Goal: Information Seeking & Learning: Understand process/instructions

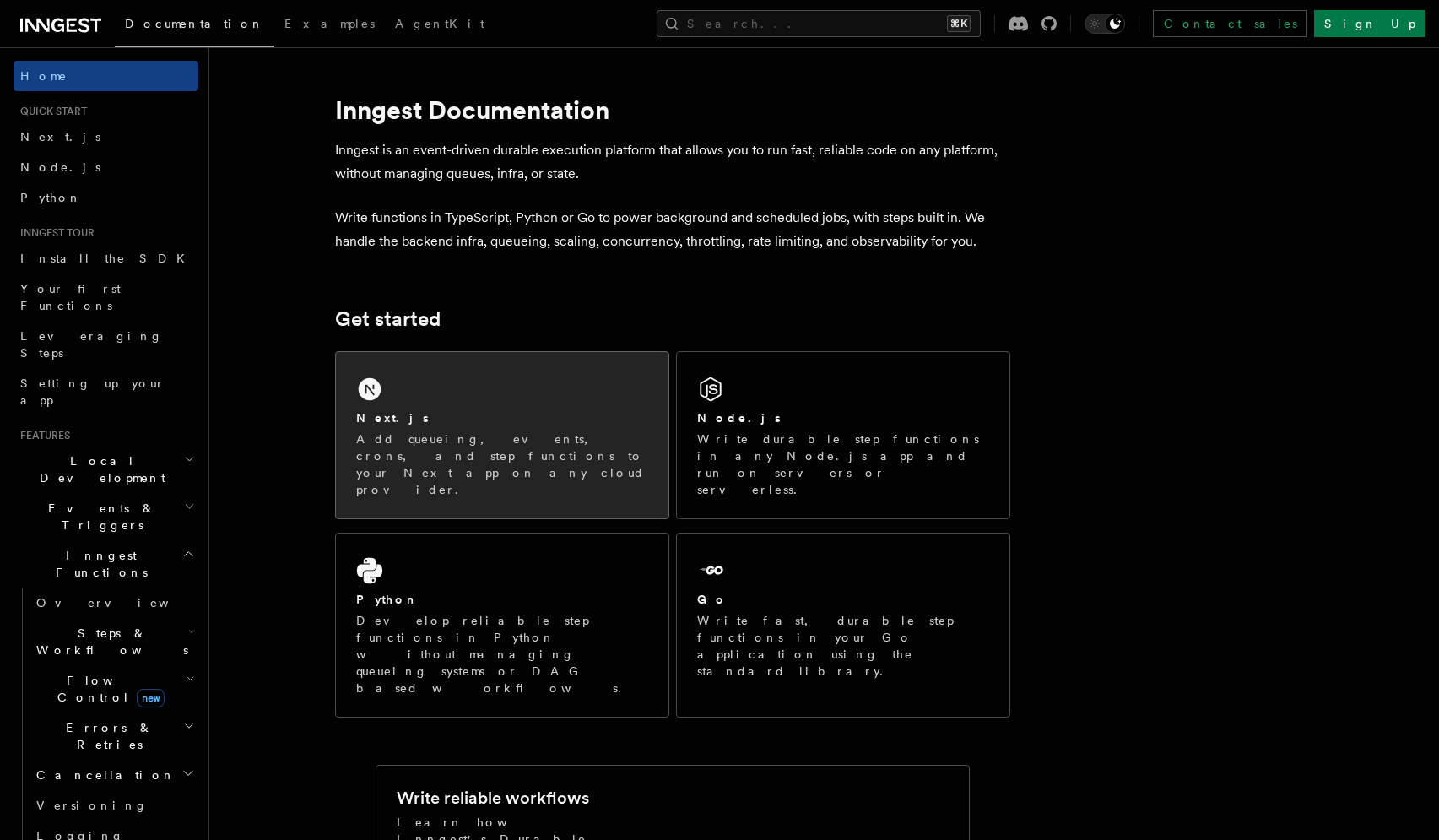
click at [493, 400] on div "Next.js Add queueing, events, crons, and step functions to your Next app on any…" at bounding box center [502, 434] width 332 height 166
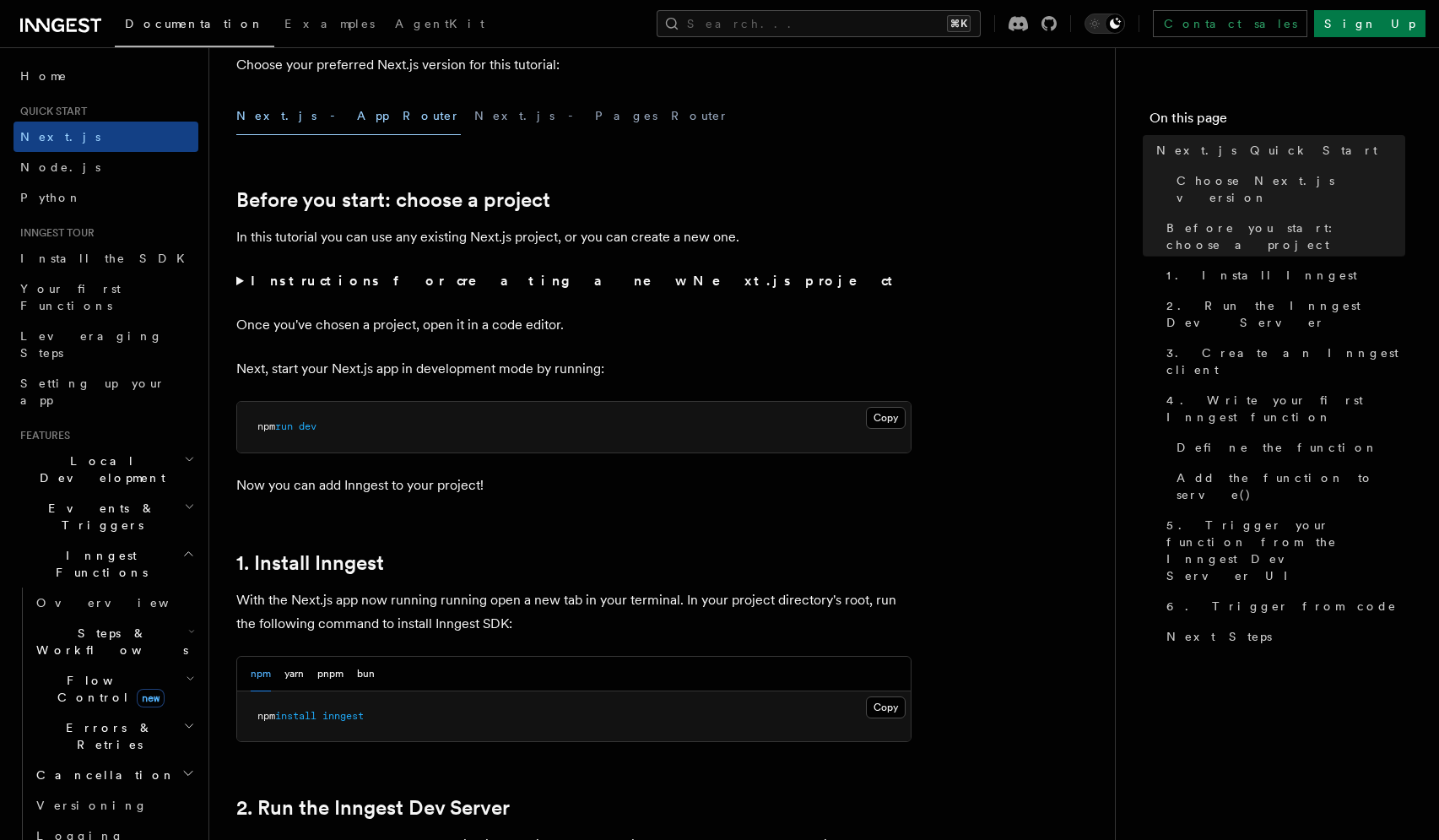
scroll to position [497, 0]
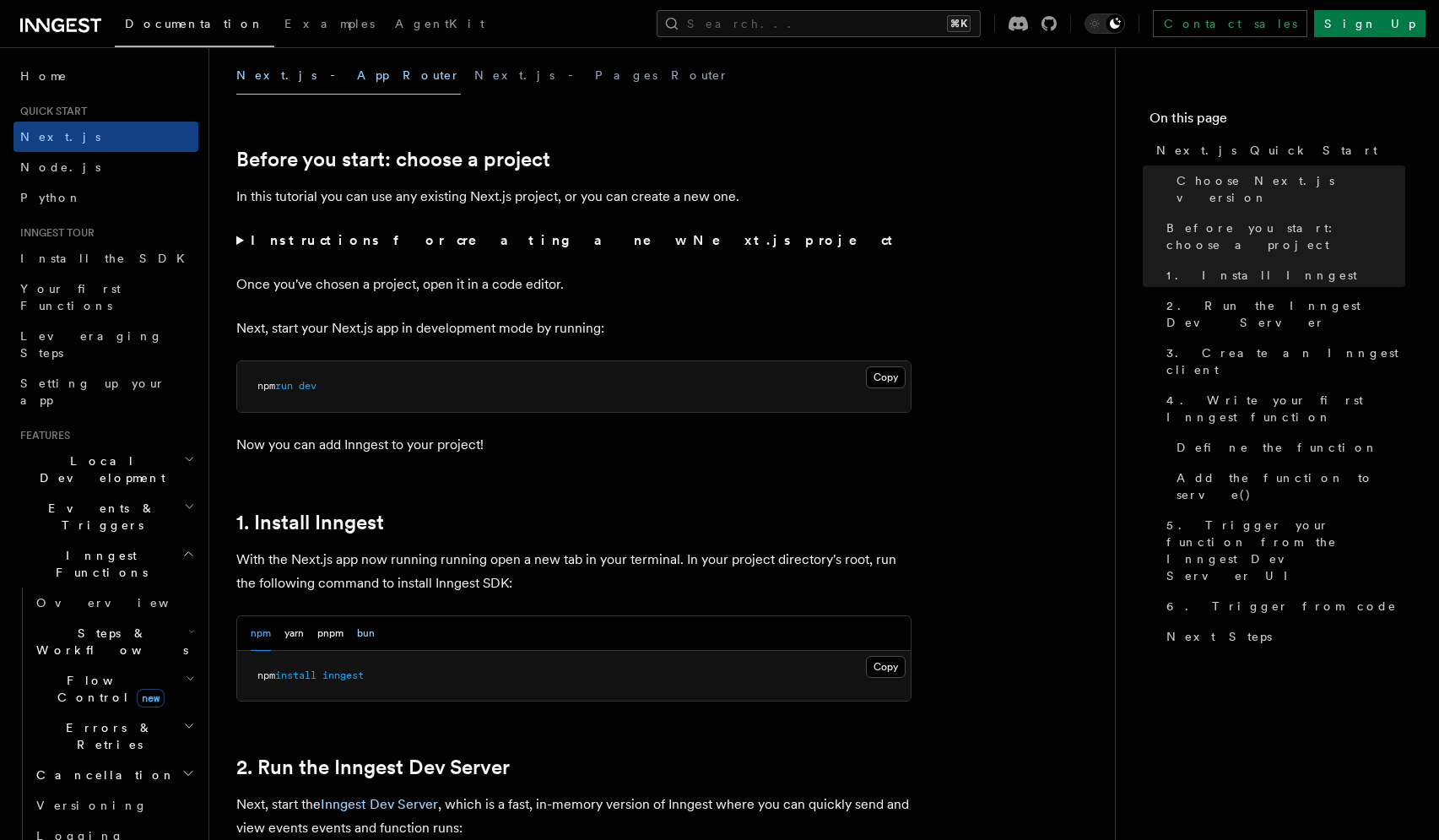
click at [375, 634] on button "bun" at bounding box center [366, 633] width 18 height 35
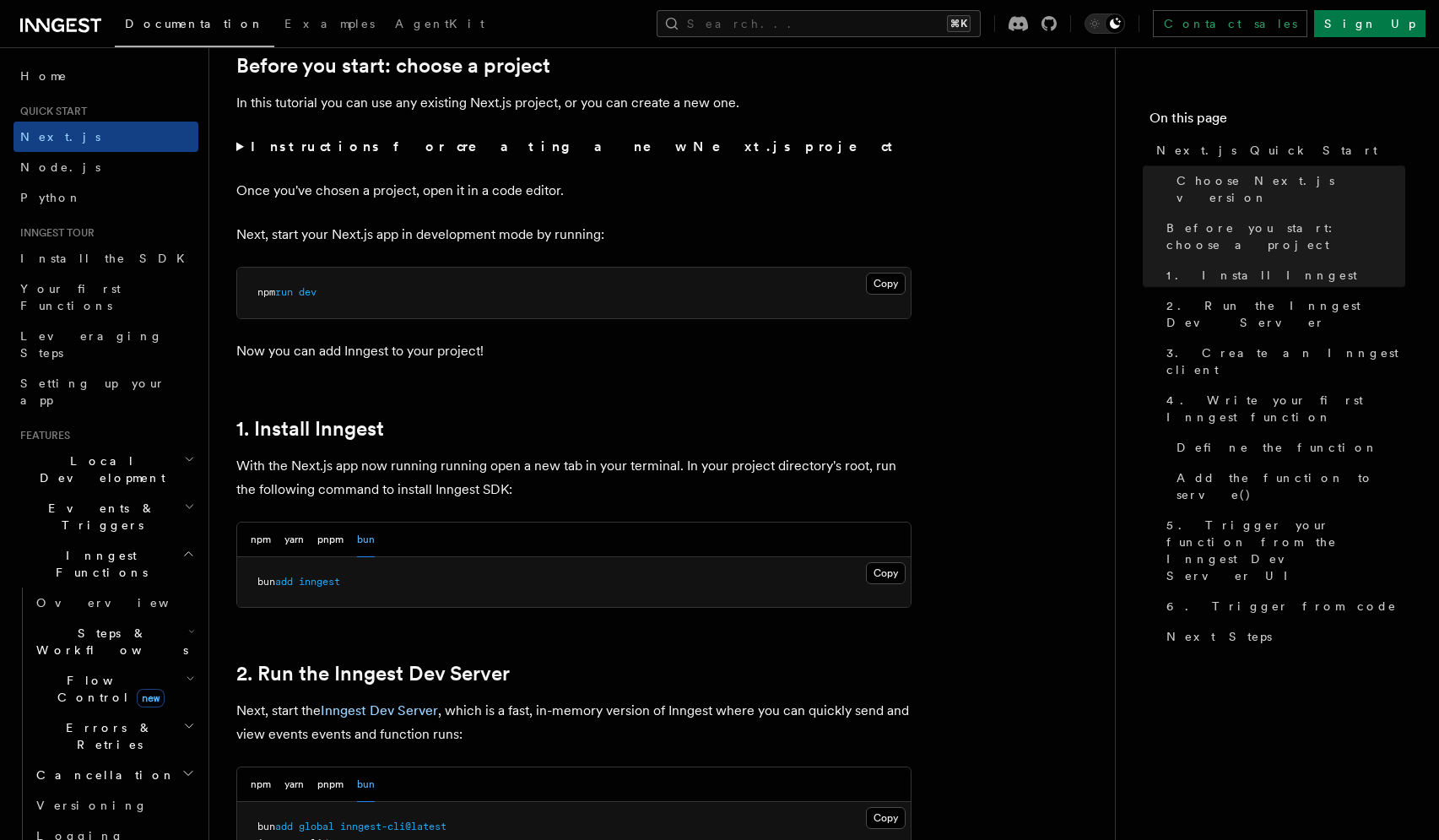
scroll to position [613, 0]
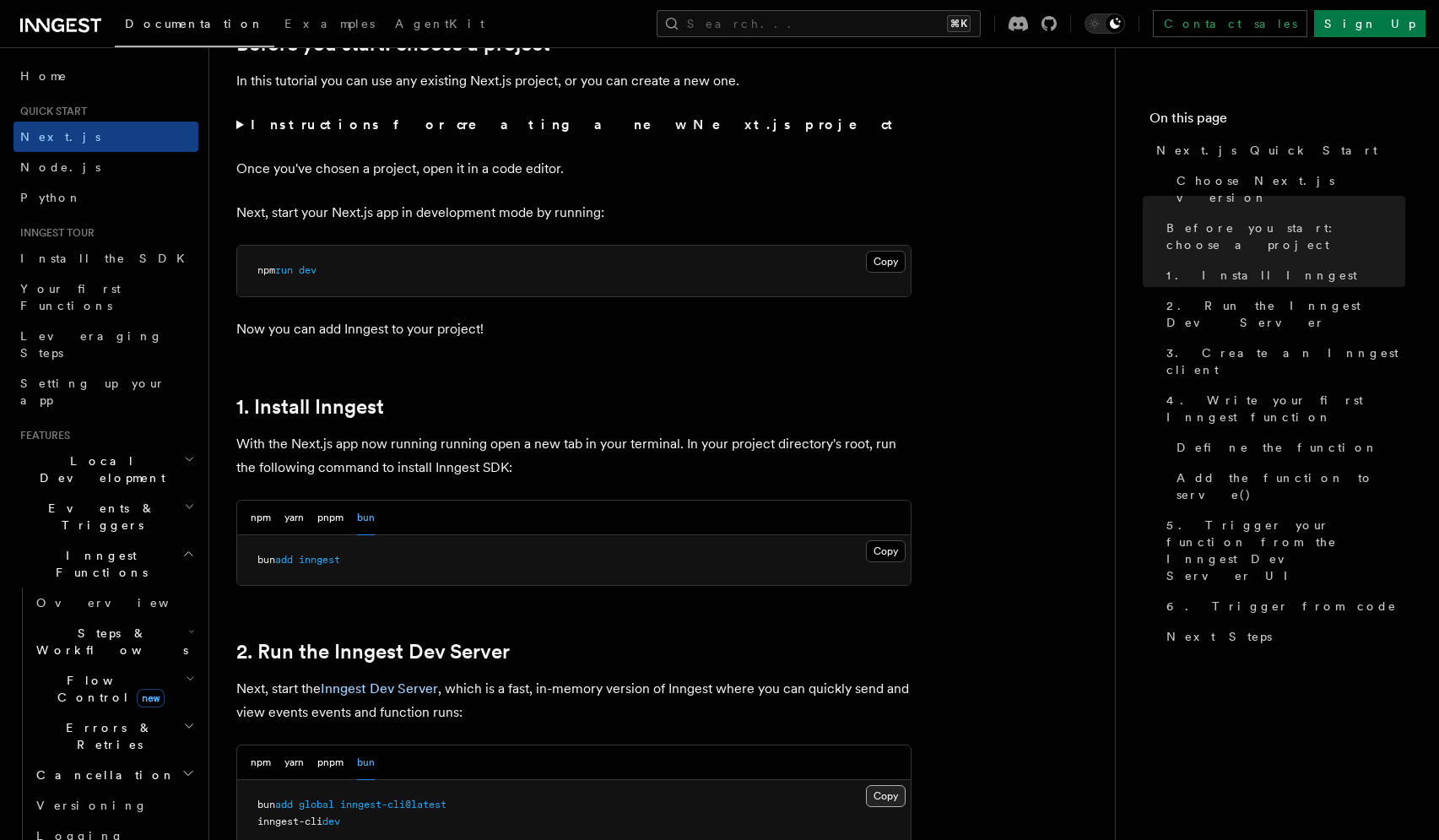
click at [873, 801] on button "Copy Copied" at bounding box center [886, 796] width 40 height 22
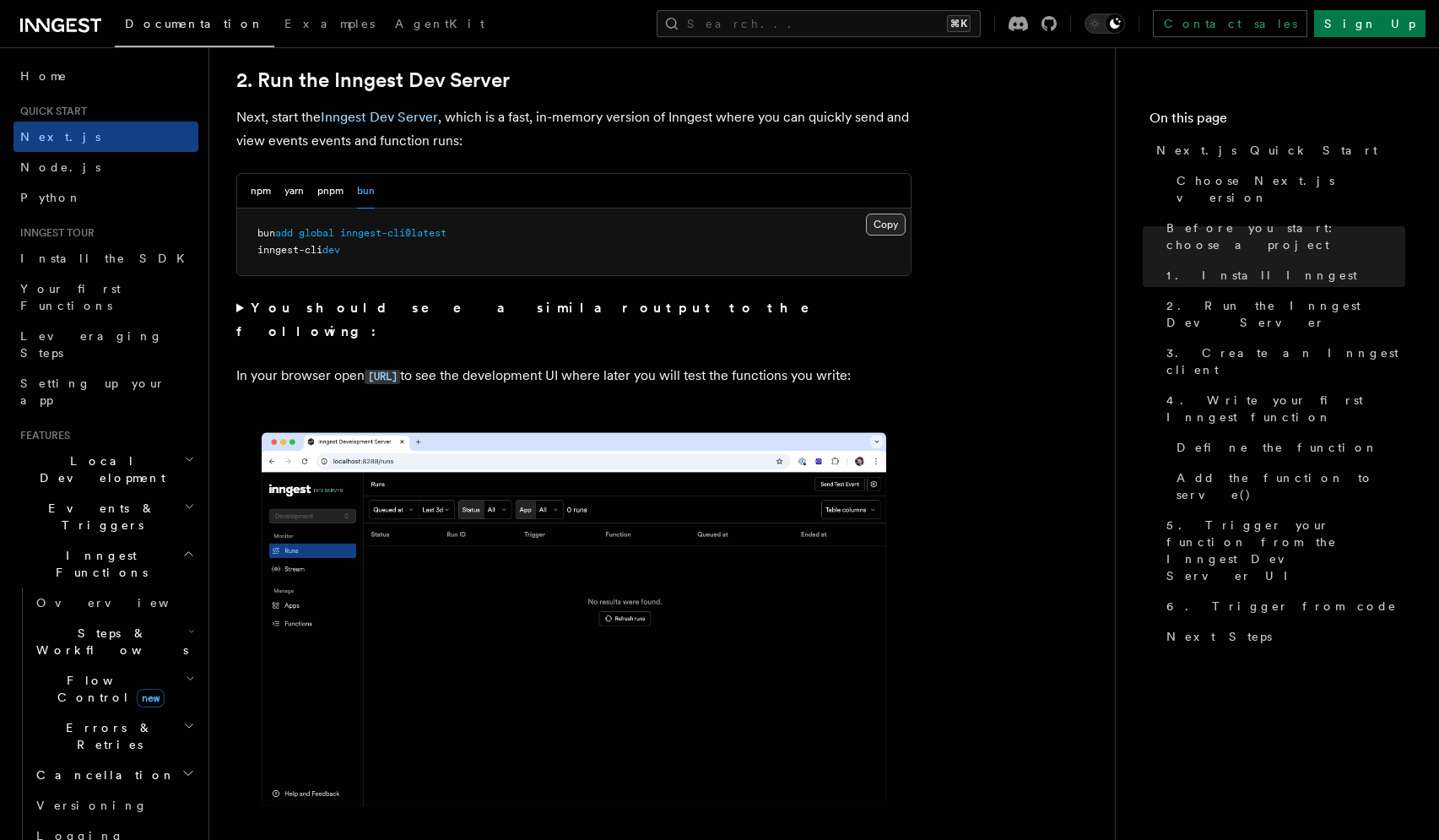
scroll to position [1234, 0]
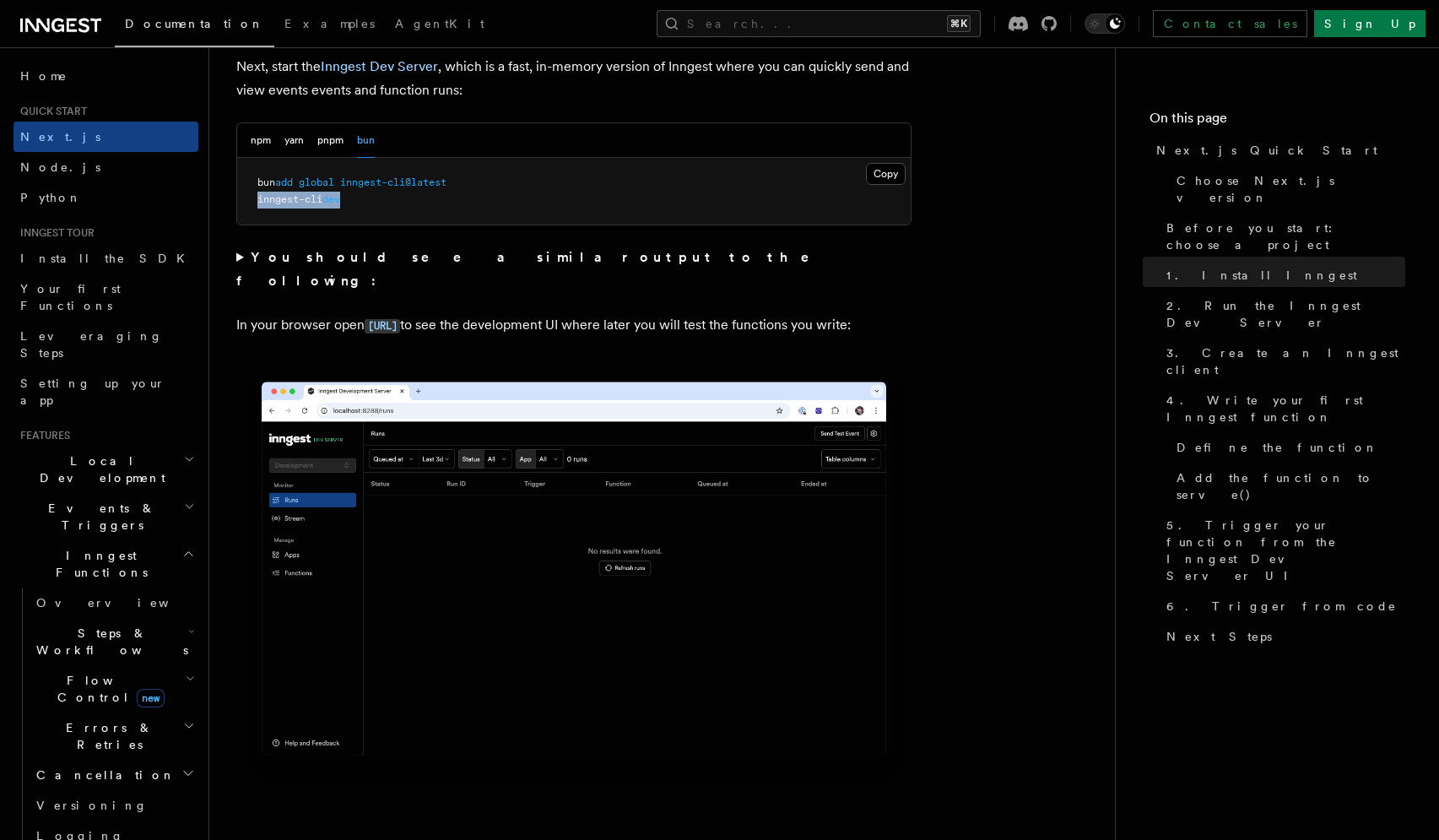
drag, startPoint x: 352, startPoint y: 200, endPoint x: 229, endPoint y: 203, distance: 123.0
copy span "inngest-cli dev"
click at [440, 258] on strong "You should see a similar output to the following:" at bounding box center [535, 268] width 597 height 40
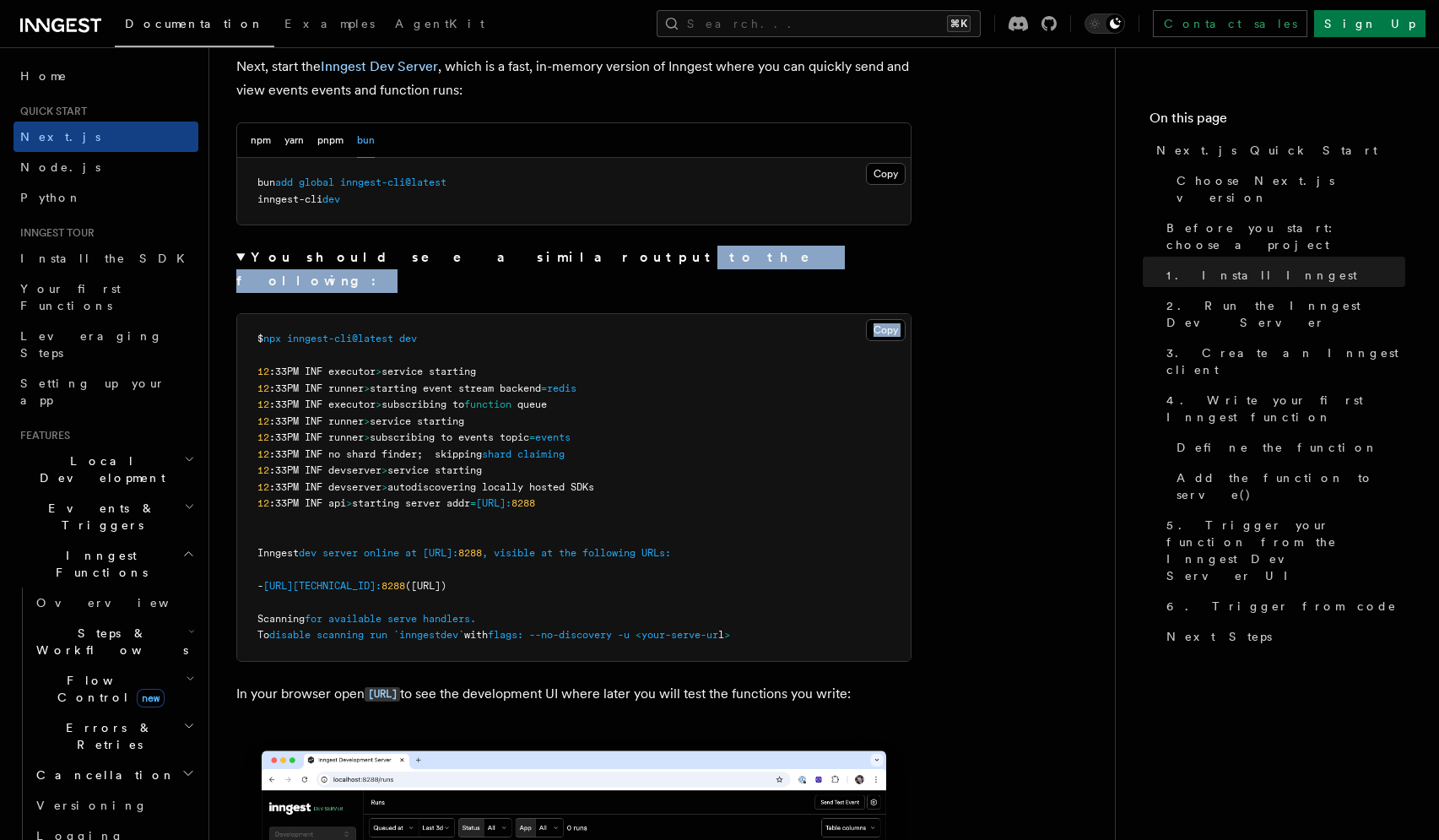
drag, startPoint x: 440, startPoint y: 258, endPoint x: 255, endPoint y: 272, distance: 185.5
click at [255, 272] on details "You should see a similar output to the following: Copy Copied $ npx inngest-cli…" at bounding box center [574, 454] width 675 height 416
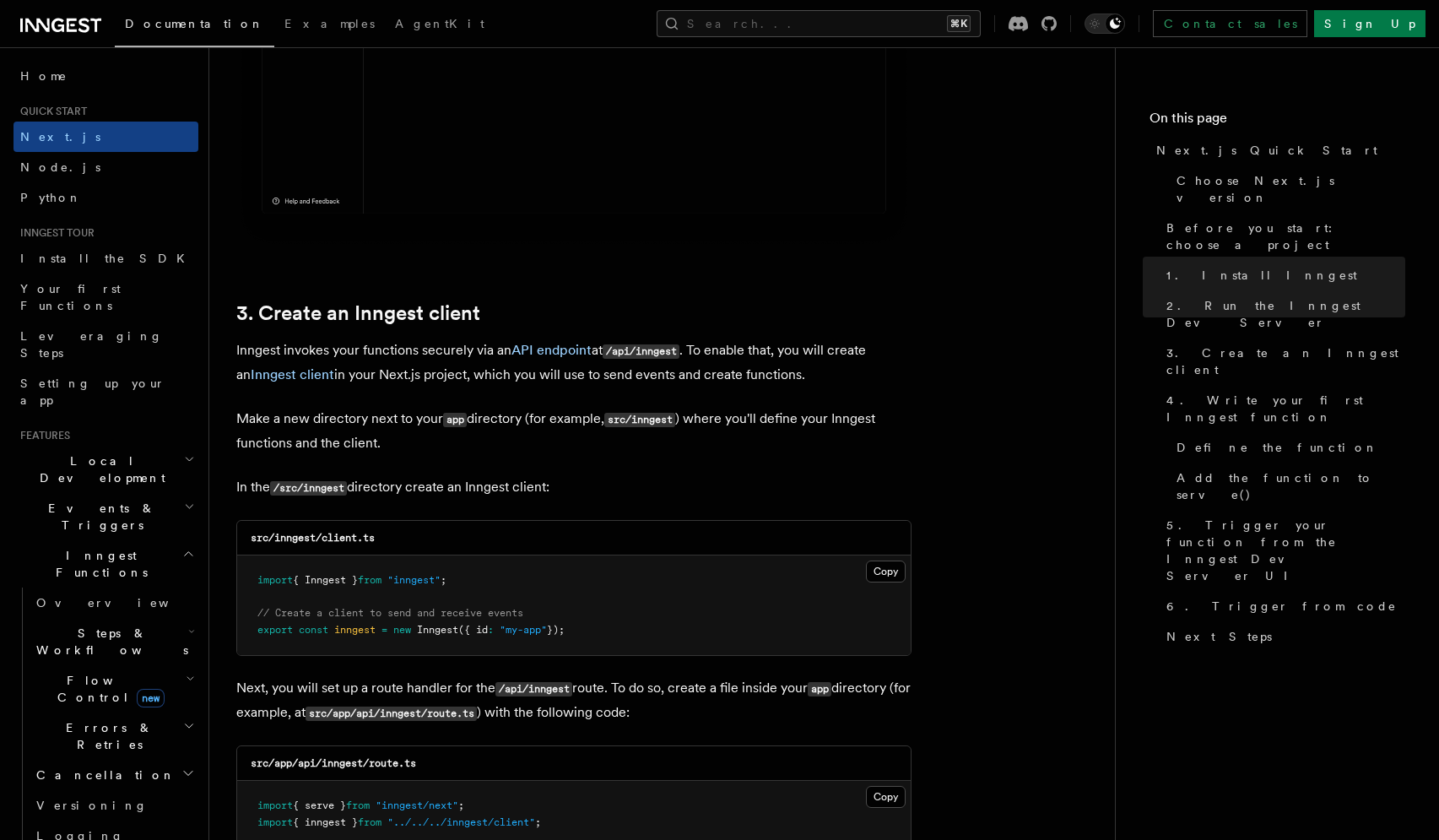
scroll to position [2156, 0]
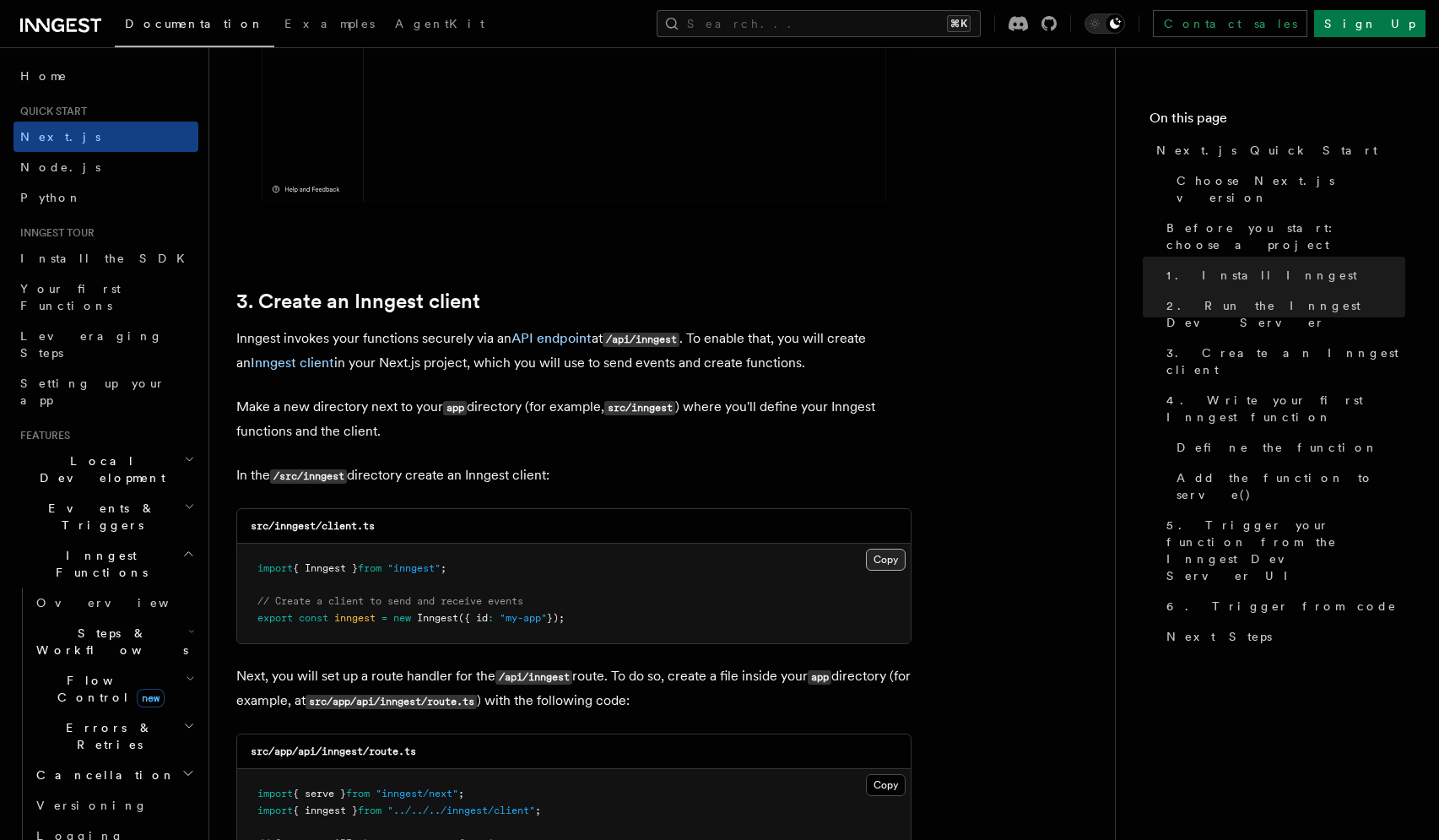
click at [878, 563] on button "Copy Copied" at bounding box center [886, 559] width 40 height 22
click at [895, 559] on button "Copy Copied" at bounding box center [886, 559] width 40 height 22
click at [811, 747] on div "src/app/api/inngest/route.ts" at bounding box center [574, 751] width 673 height 35
drag, startPoint x: 305, startPoint y: 756, endPoint x: 433, endPoint y: 755, distance: 128.0
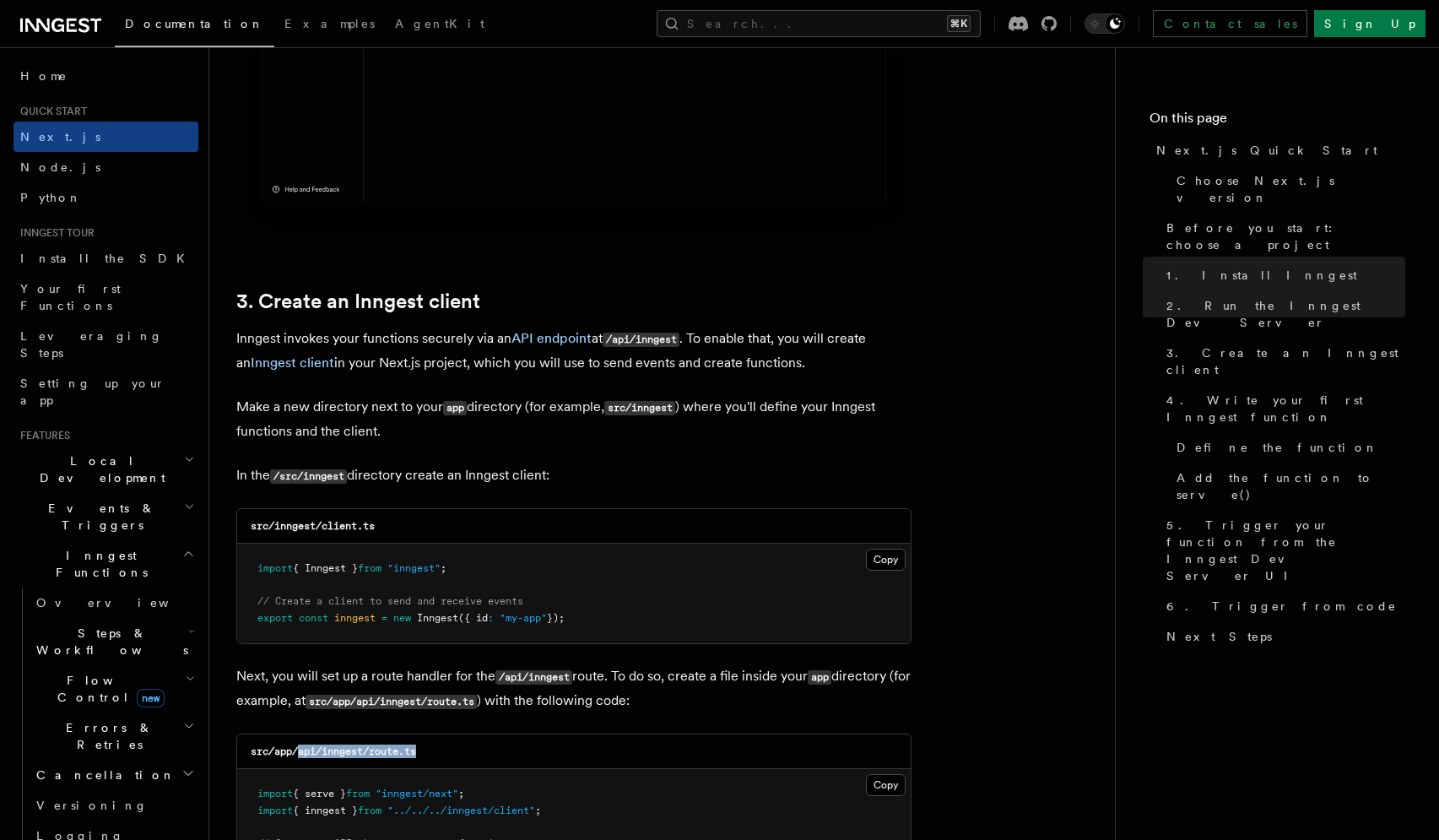
click at [433, 756] on div "src/app/api/inngest/route.ts" at bounding box center [574, 751] width 673 height 35
copy code "api/inngest/route.ts"
click at [882, 789] on button "Copy Copied" at bounding box center [886, 784] width 40 height 22
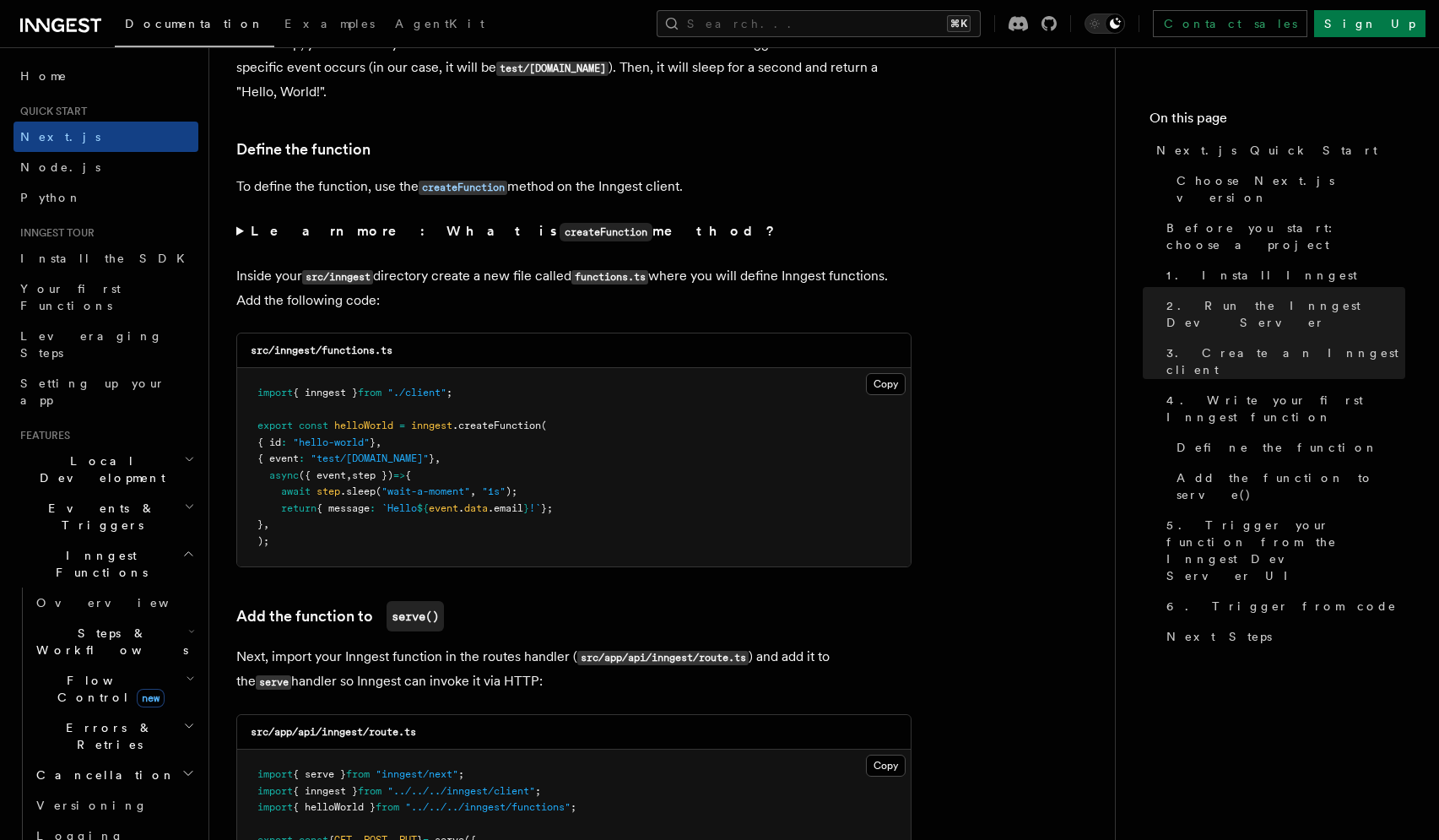
scroll to position [3209, 0]
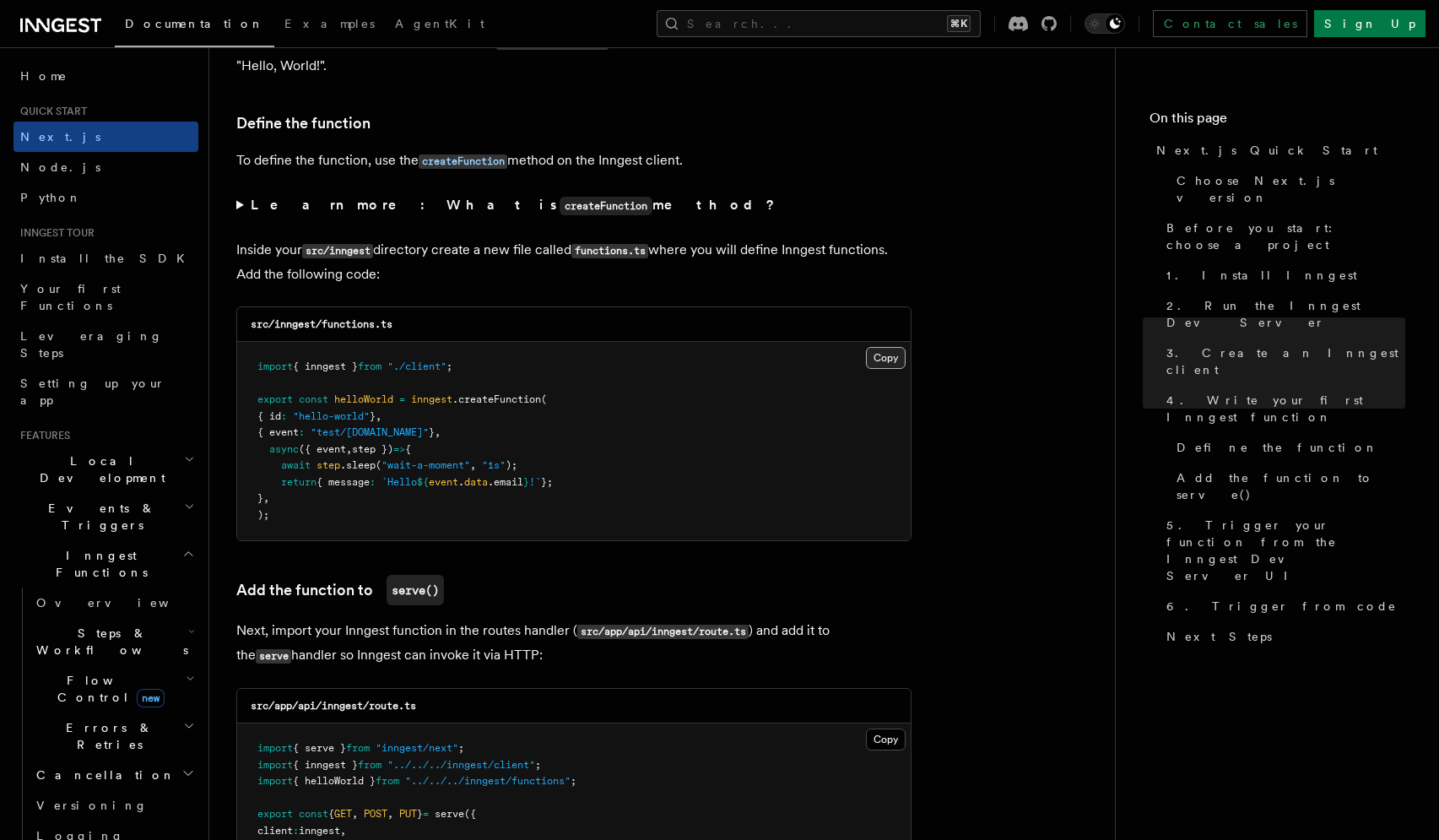
click at [890, 357] on button "Copy Copied" at bounding box center [886, 358] width 40 height 22
click at [891, 745] on button "Copy Copied" at bounding box center [886, 739] width 40 height 22
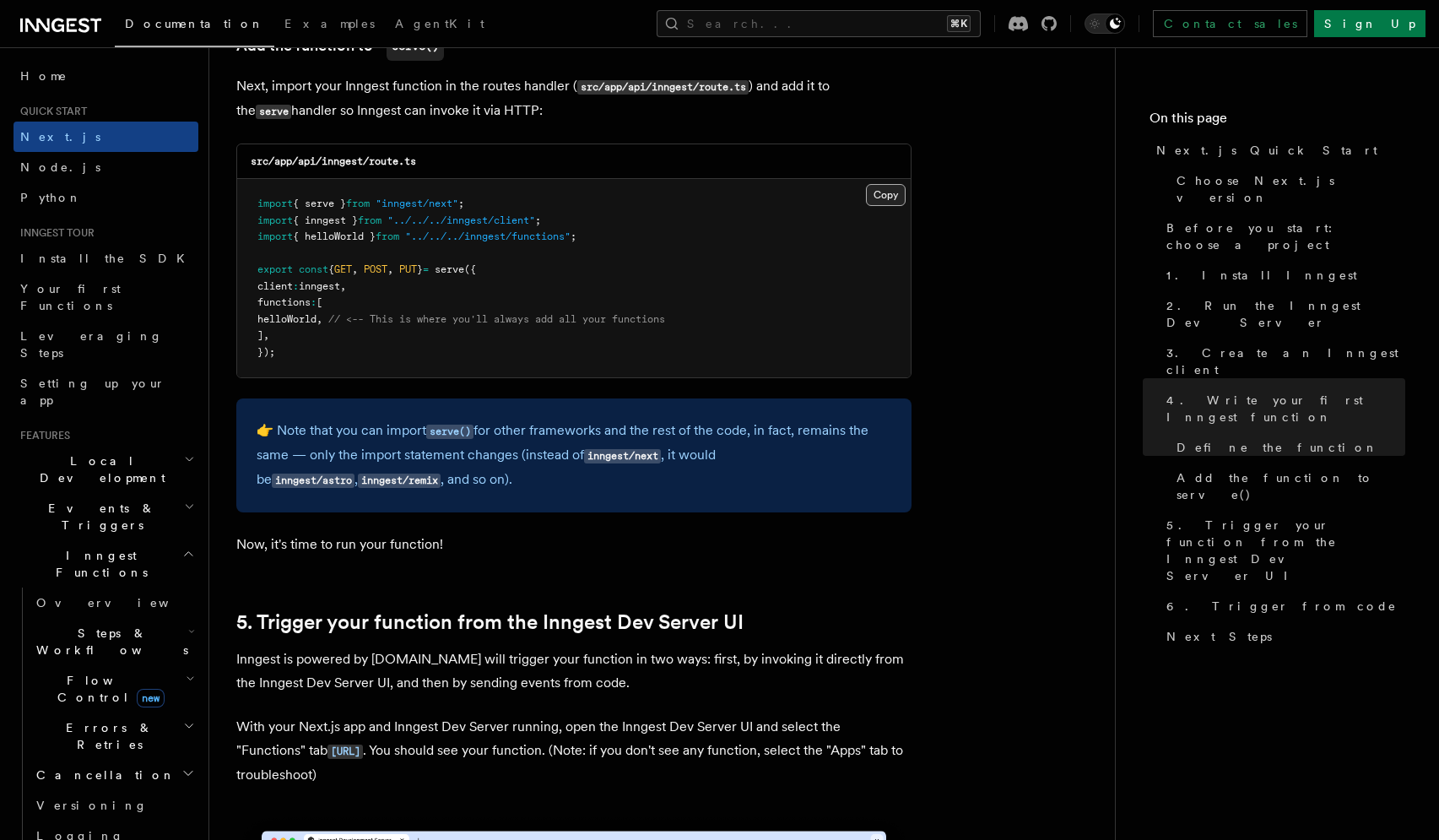
scroll to position [3723, 0]
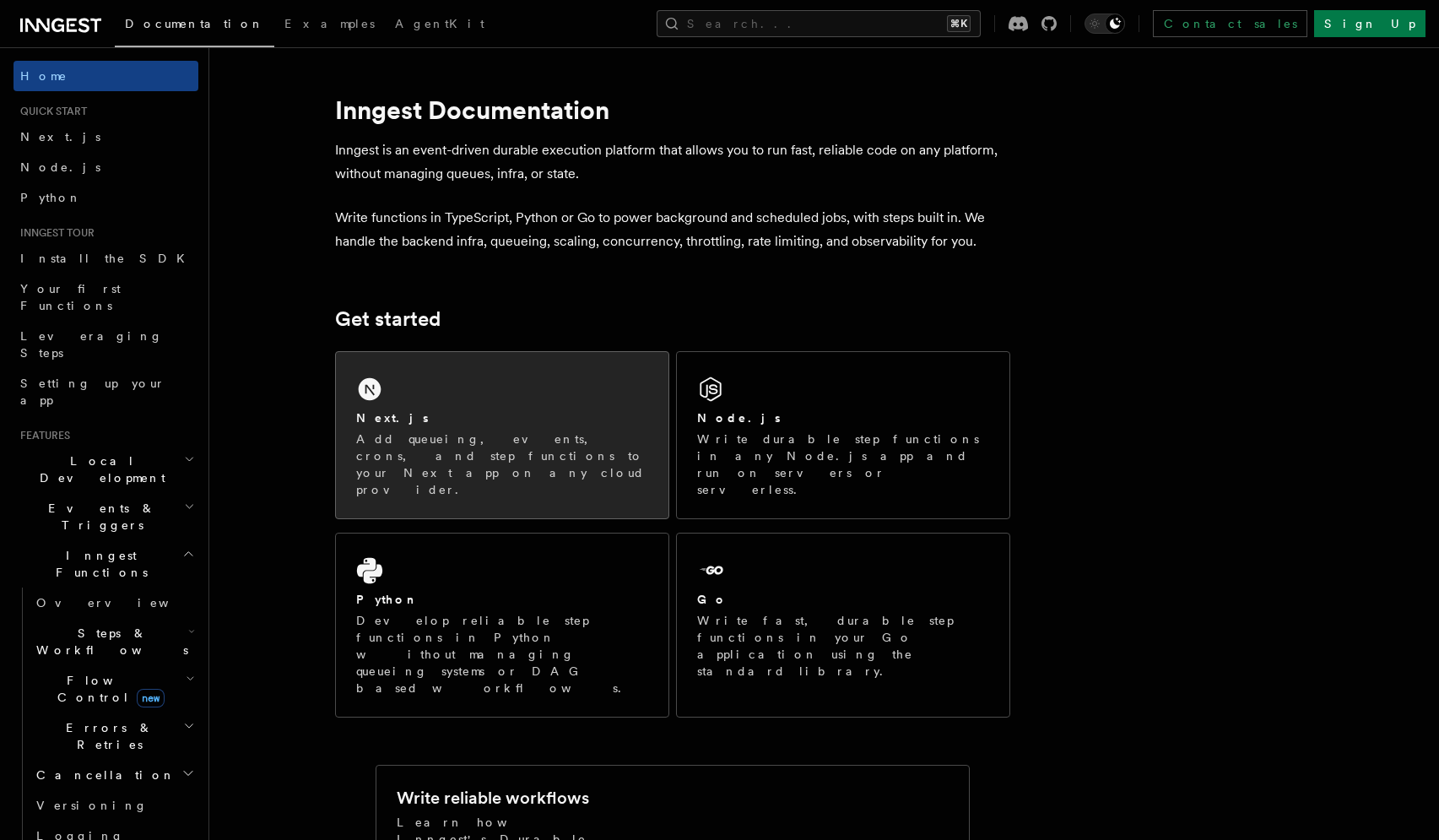
click at [566, 438] on p "Add queueing, events, crons, and step functions to your Next app on any cloud p…" at bounding box center [502, 464] width 292 height 67
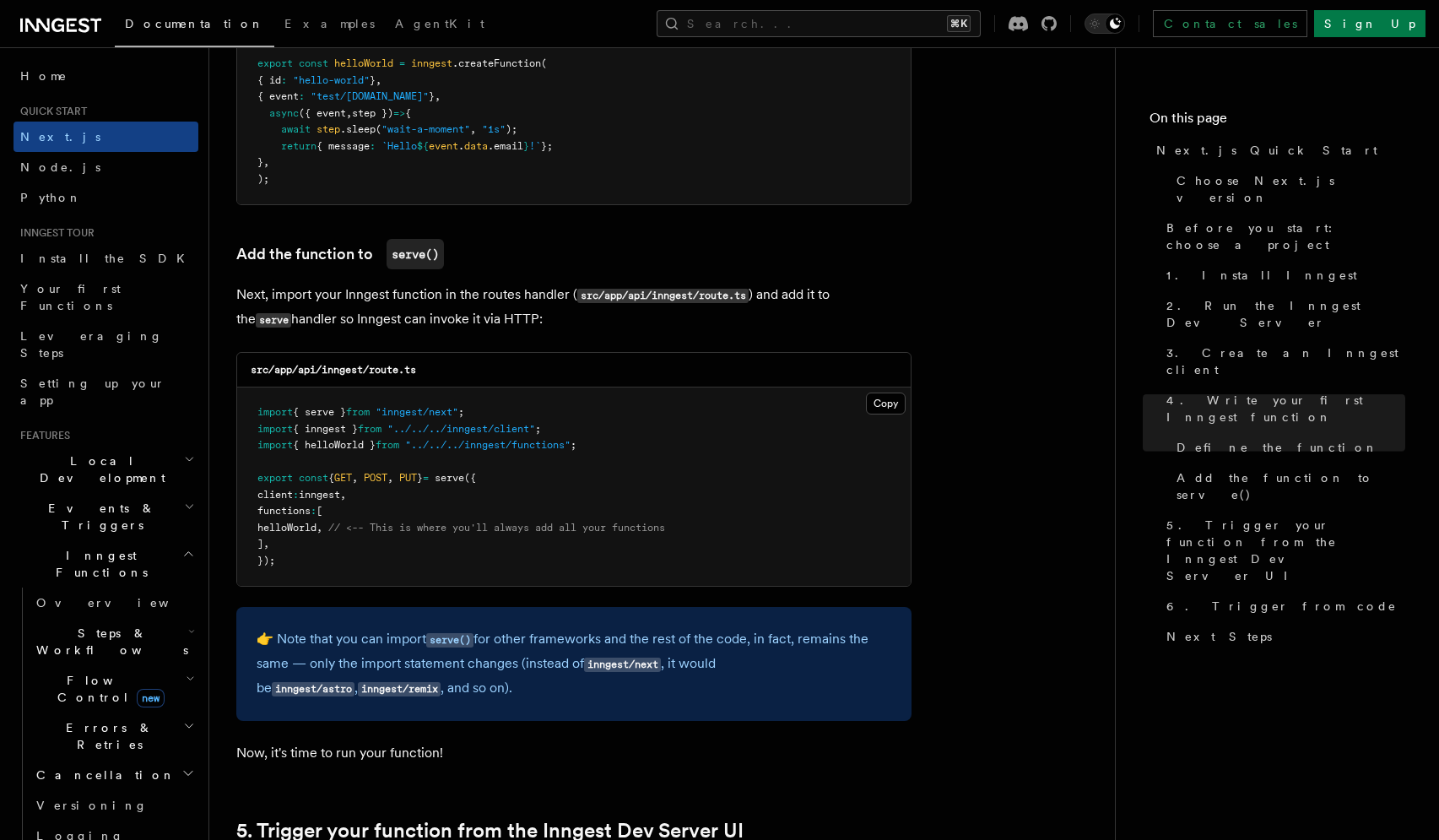
scroll to position [3095, 0]
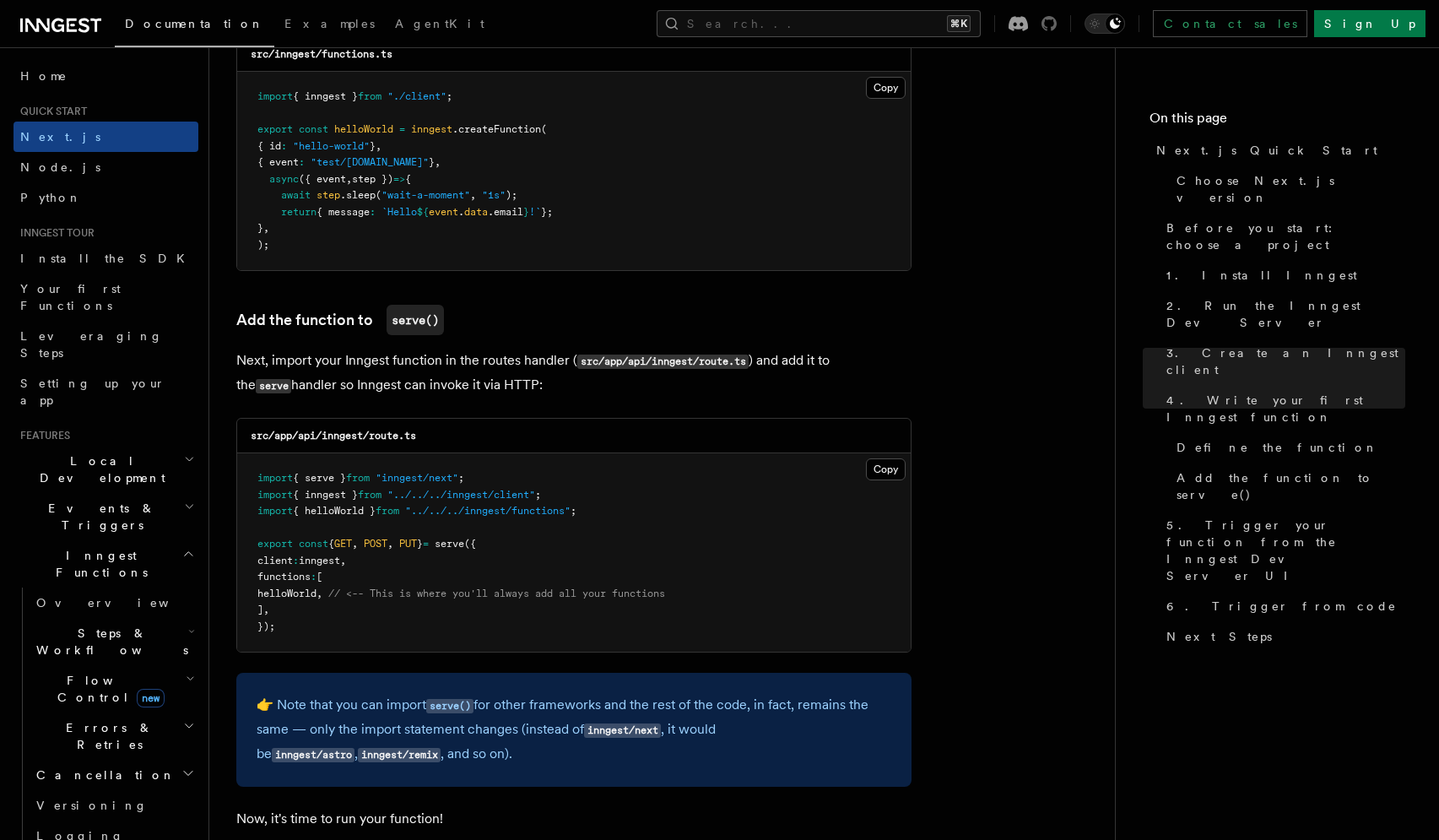
click at [1057, 29] on icon at bounding box center [1049, 23] width 15 height 15
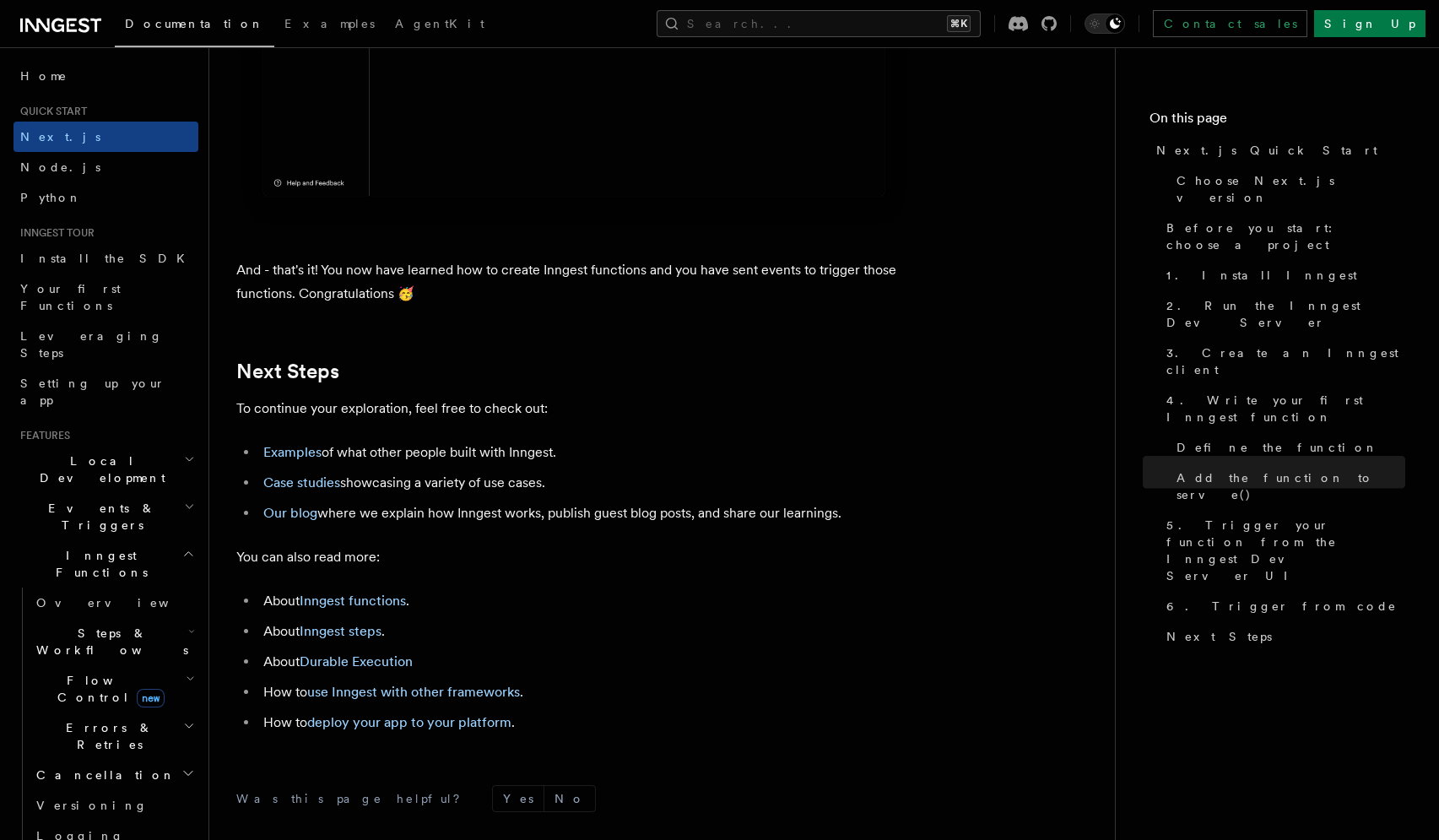
scroll to position [10536, 0]
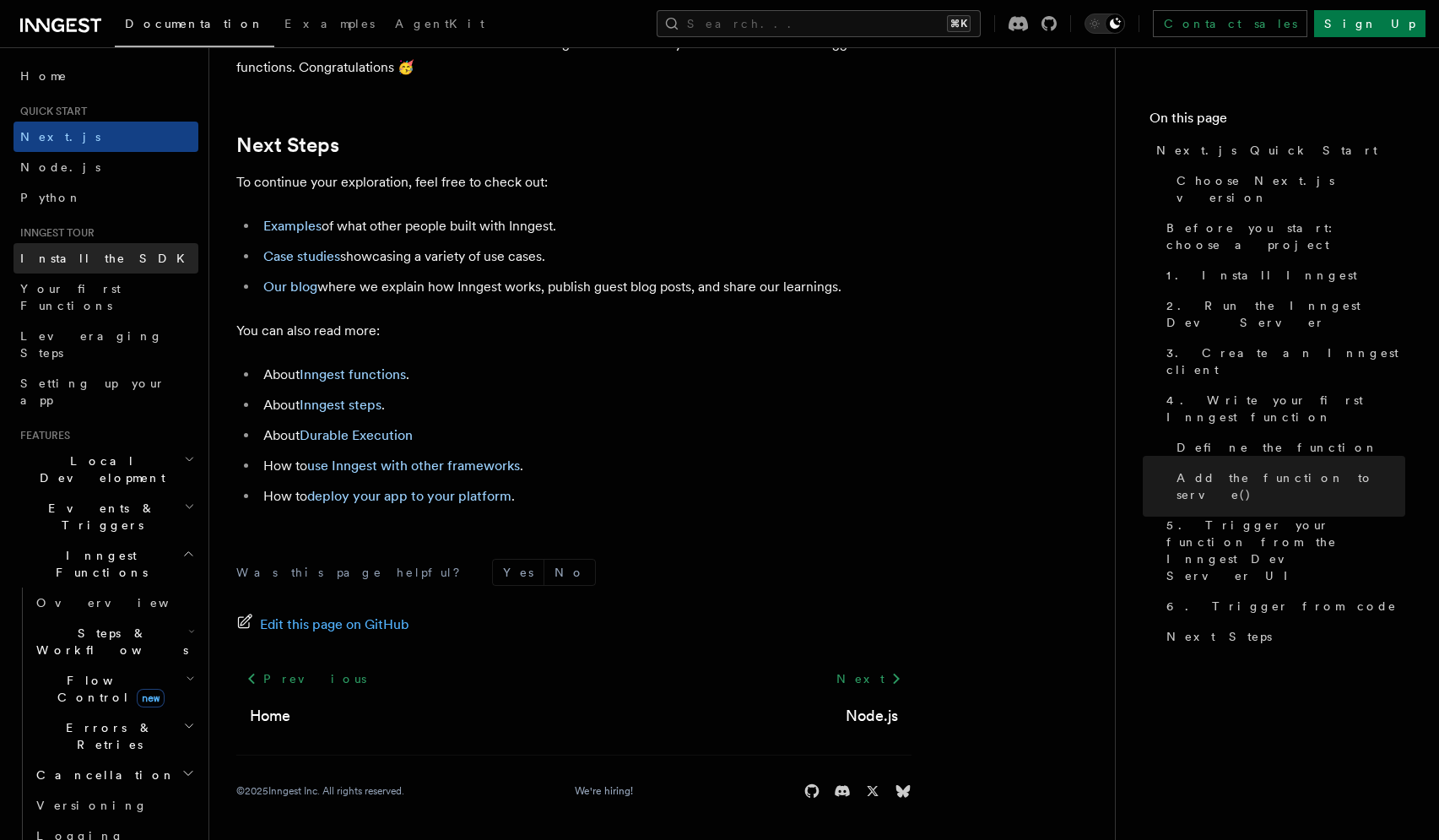
click at [103, 261] on link "Install the SDK" at bounding box center [106, 258] width 185 height 30
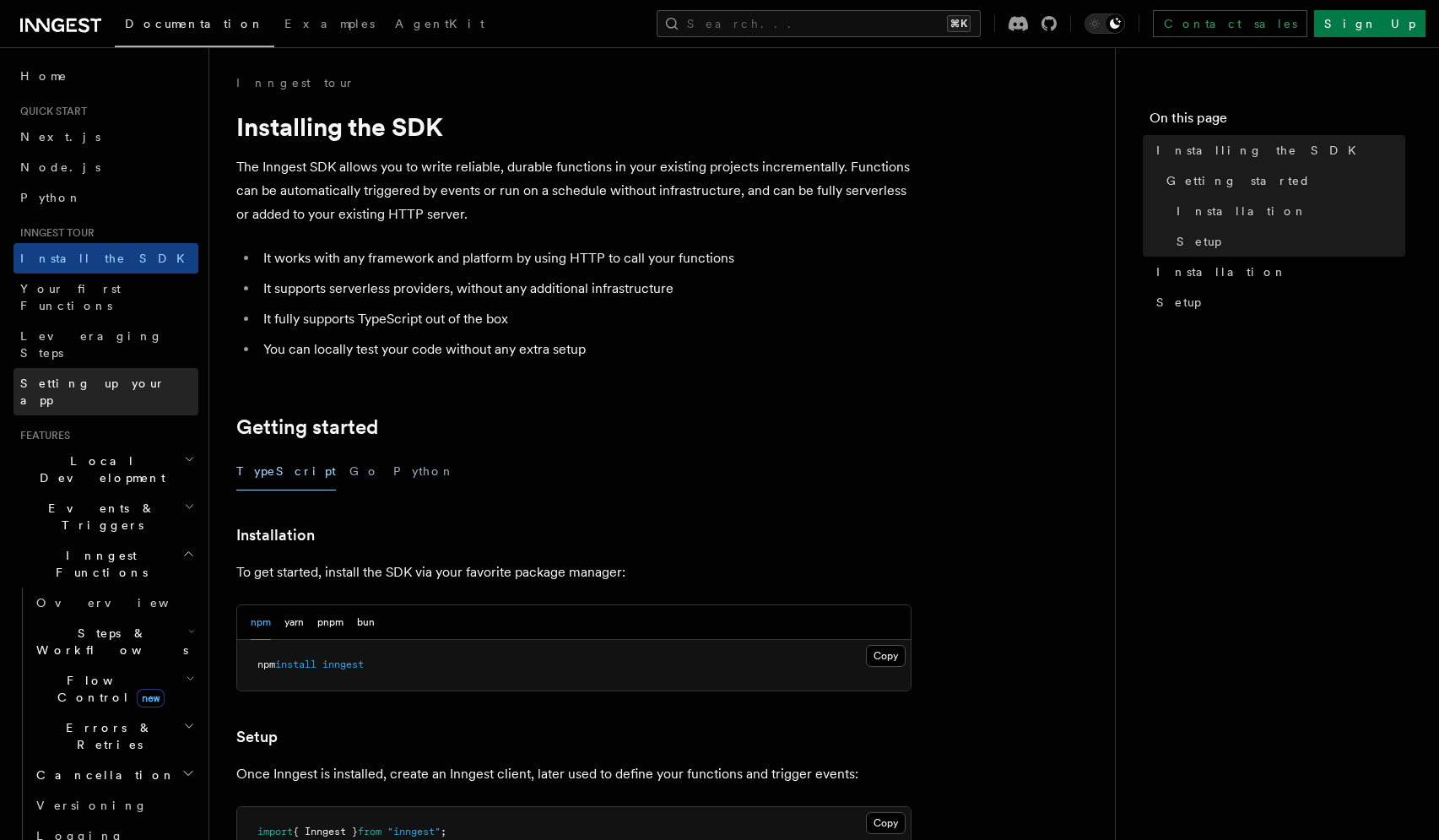
click at [109, 376] on span "Setting up your app" at bounding box center [92, 392] width 145 height 30
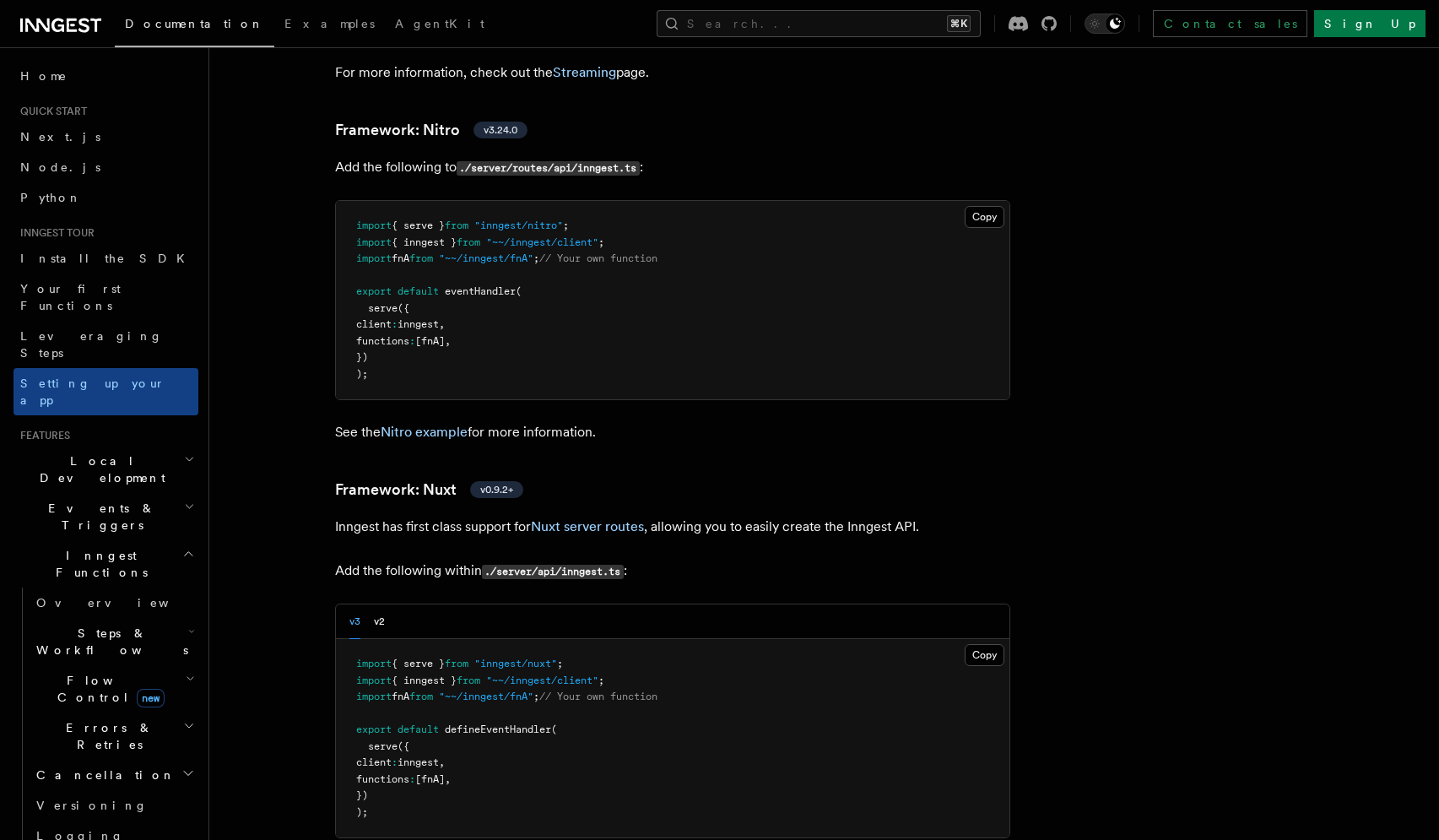
scroll to position [11163, 0]
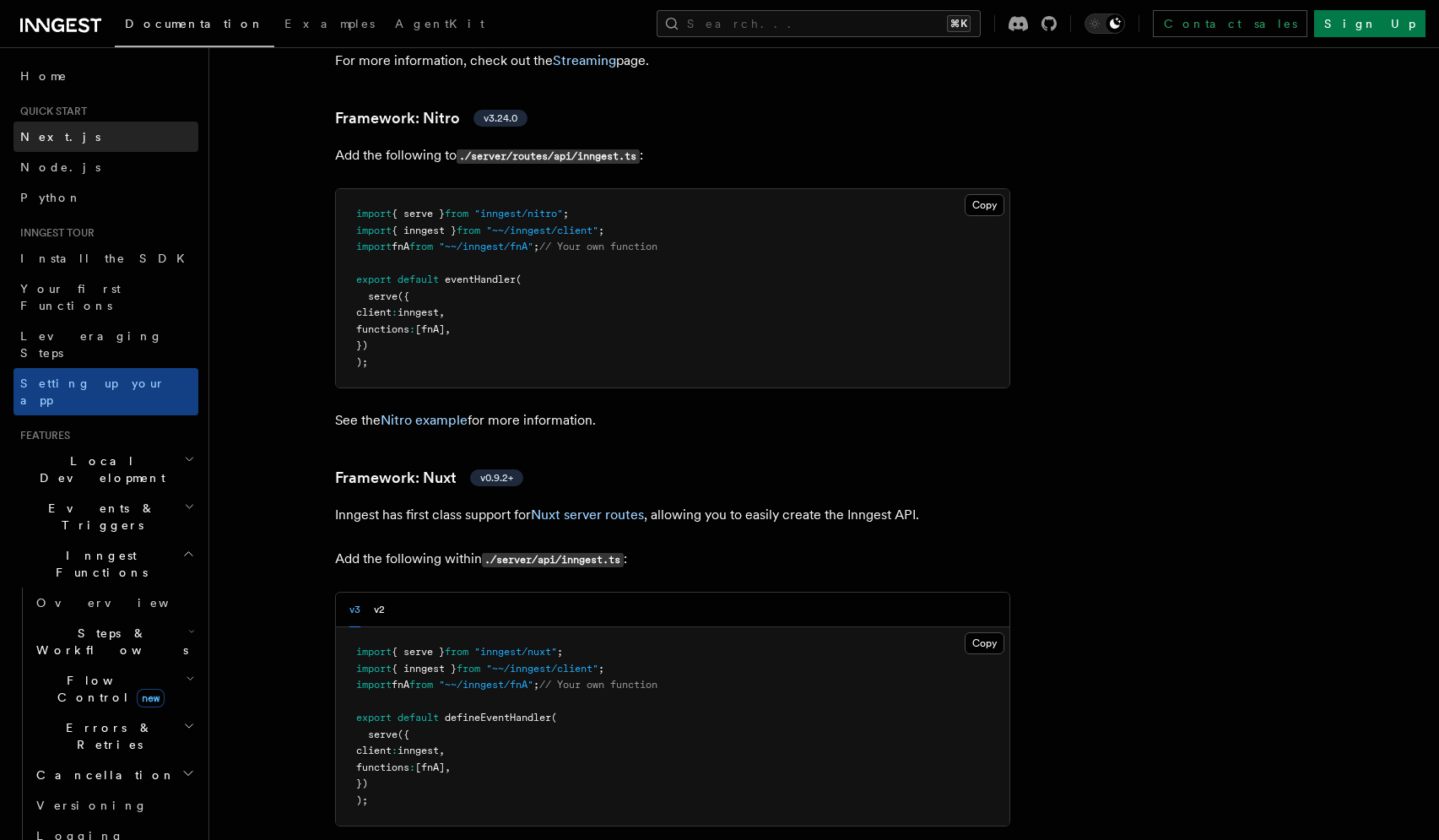
click at [43, 130] on span "Next.js" at bounding box center [60, 136] width 80 height 13
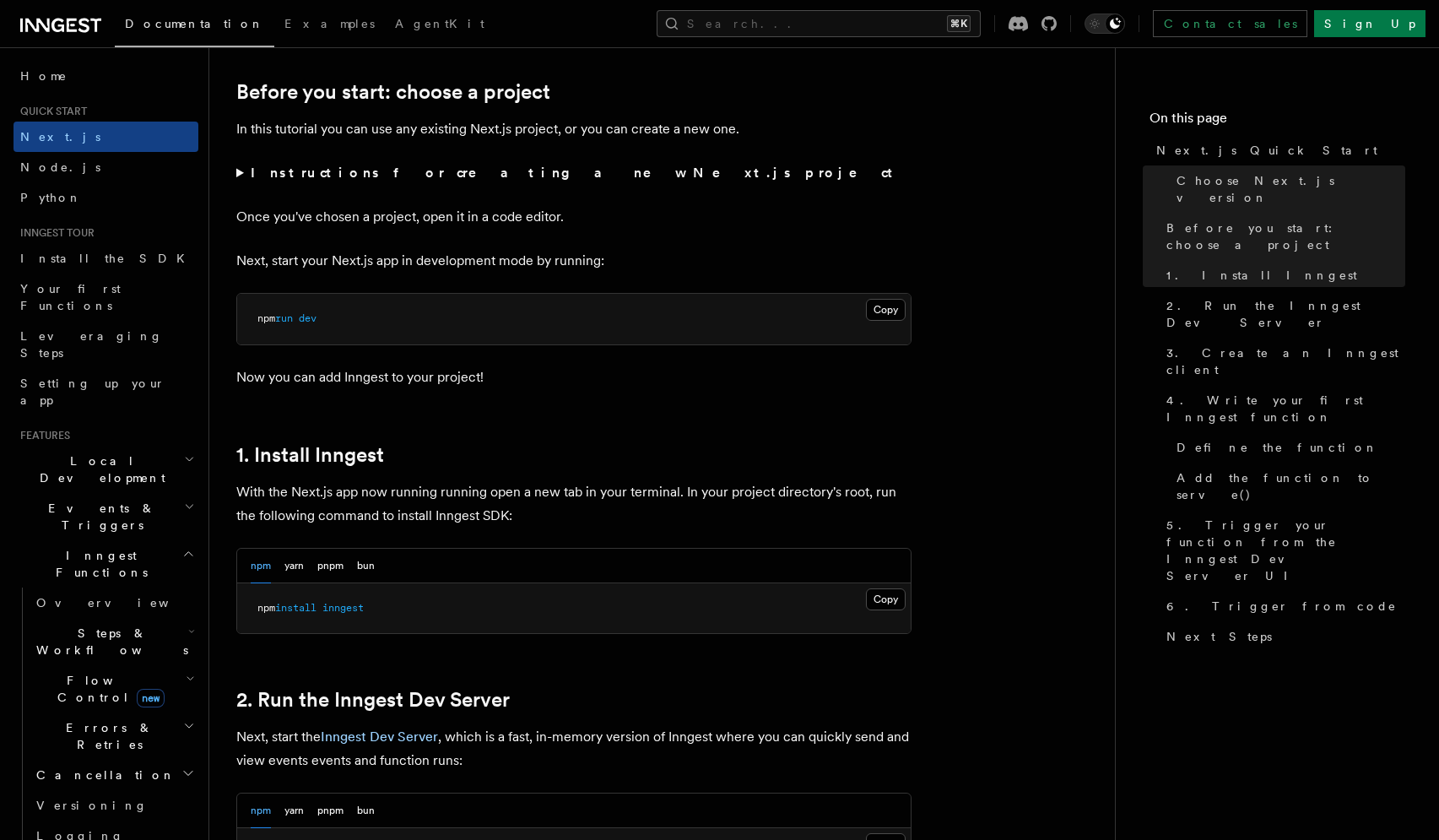
scroll to position [1094, 0]
